Goal: Information Seeking & Learning: Learn about a topic

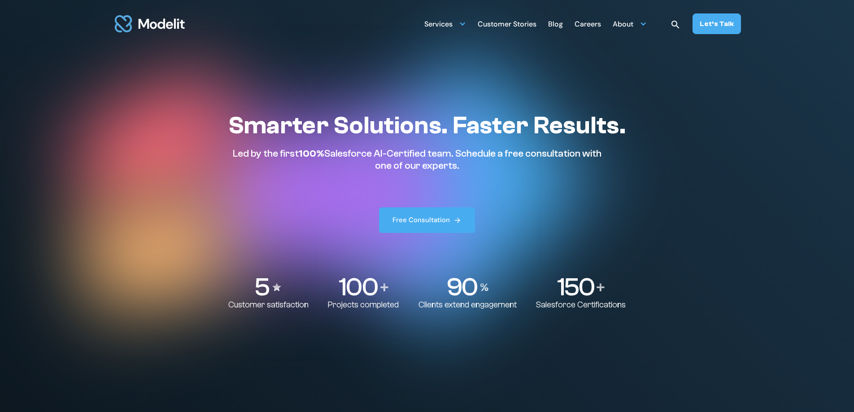
click at [562, 26] on div "Blog" at bounding box center [555, 24] width 15 height 17
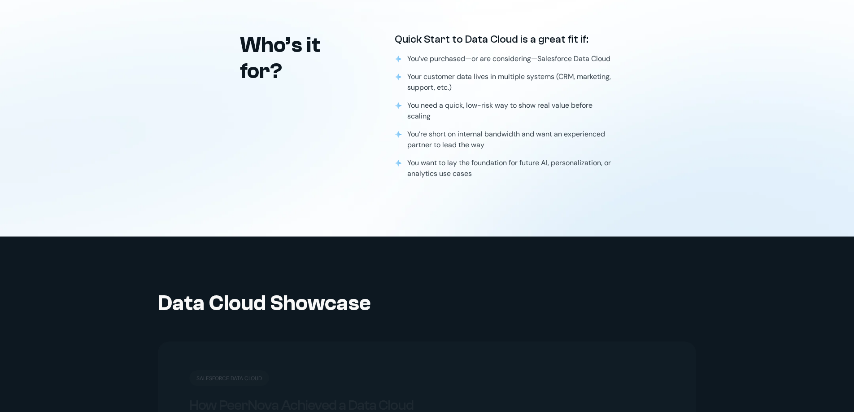
scroll to position [1630, 0]
